Goal: Register for event/course

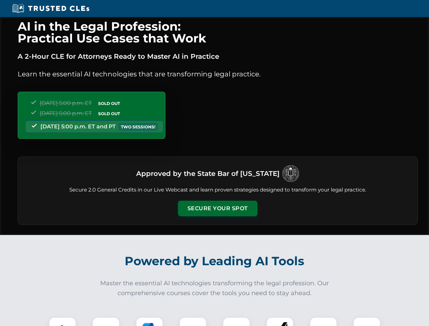
click at [217, 208] on button "Secure Your Spot" at bounding box center [217, 209] width 79 height 16
click at [62, 321] on img at bounding box center [63, 331] width 20 height 20
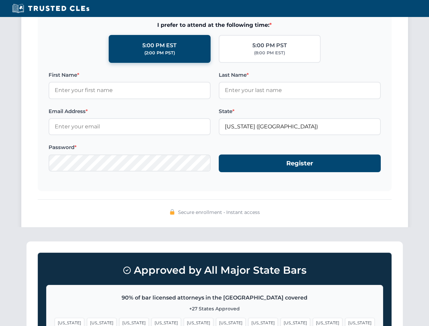
click at [313, 321] on span "[US_STATE]" at bounding box center [328, 323] width 30 height 10
